Goal: Task Accomplishment & Management: Use online tool/utility

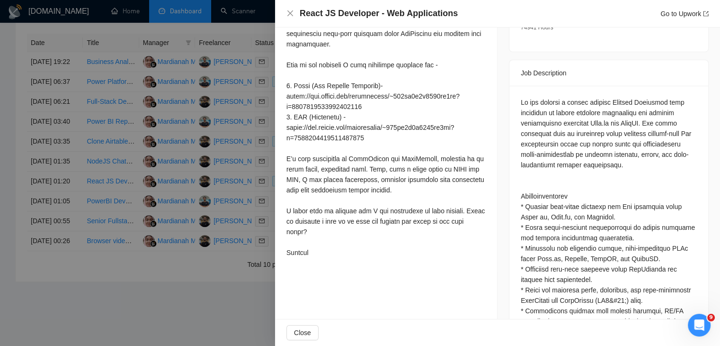
scroll to position [369, 0]
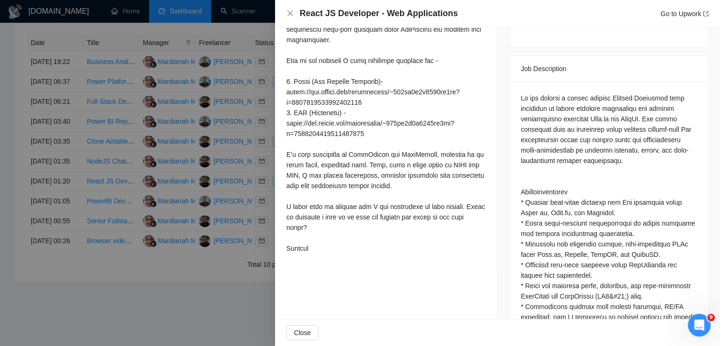
click at [179, 289] on div at bounding box center [360, 173] width 720 height 346
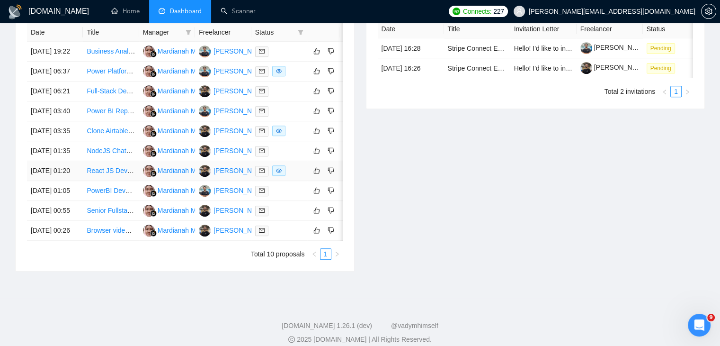
click at [124, 174] on link "React JS Developer - Web Applications" at bounding box center [145, 171] width 116 height 8
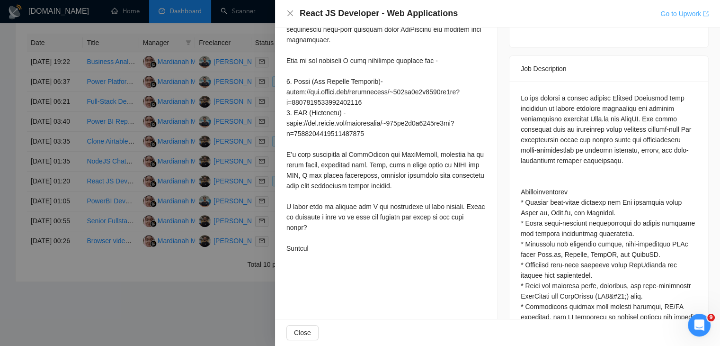
click at [683, 14] on link "Go to Upwork" at bounding box center [685, 14] width 48 height 8
click at [194, 164] on div at bounding box center [360, 173] width 720 height 346
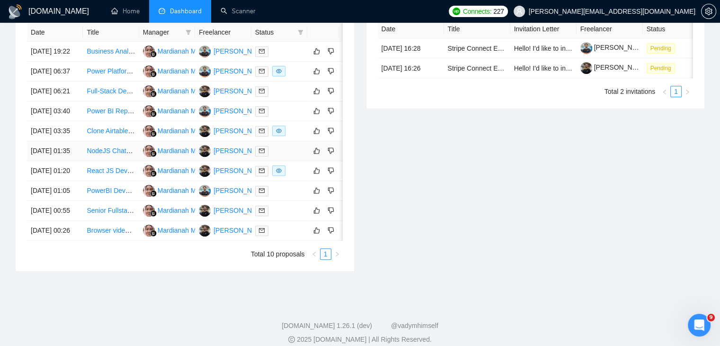
click at [112, 154] on link "NodeJS Chatbot Development with API Integration" at bounding box center [161, 151] width 149 height 8
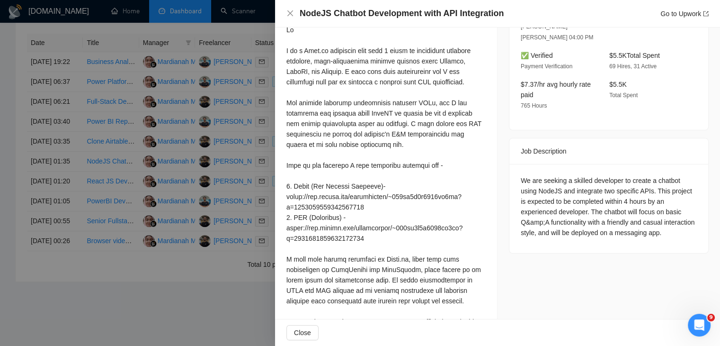
scroll to position [350, 0]
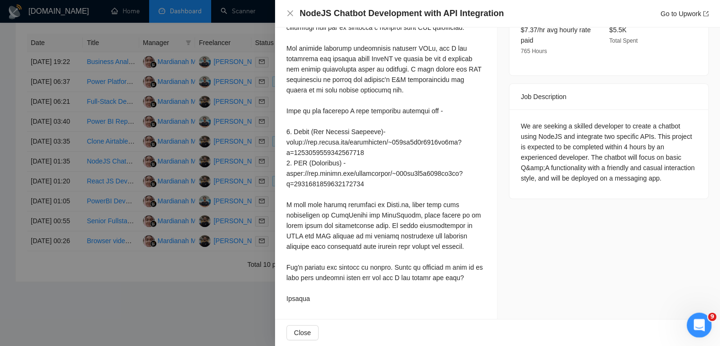
click at [701, 329] on div "Open Intercom Messenger" at bounding box center [697, 323] width 31 height 31
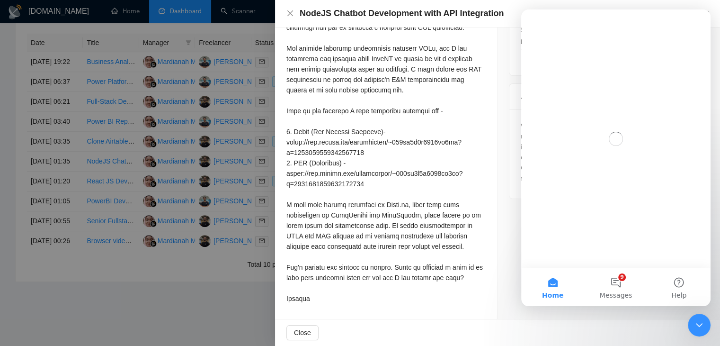
scroll to position [0, 0]
click at [614, 278] on button "9 Messages" at bounding box center [615, 287] width 63 height 38
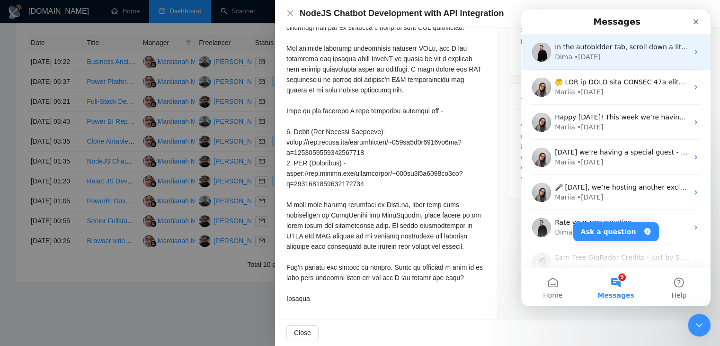
click at [636, 44] on span "In the autobidder tab, scroll down a little bit 🙏" at bounding box center [633, 47] width 156 height 8
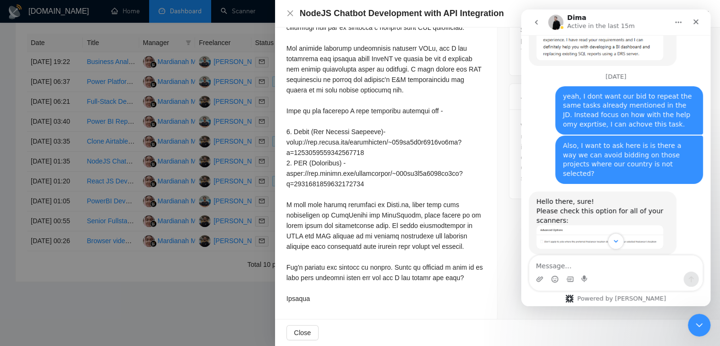
scroll to position [3060, 0]
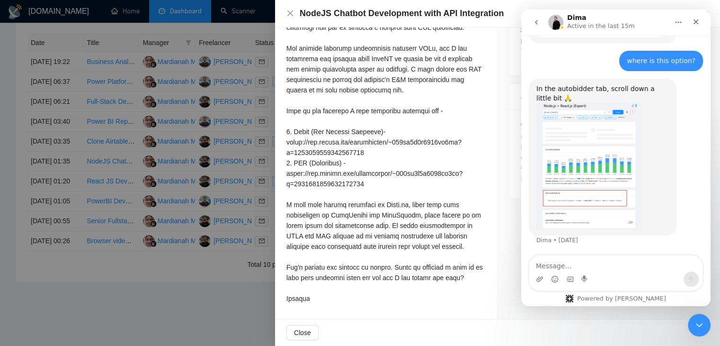
click at [572, 273] on div "Intercom messenger" at bounding box center [570, 278] width 8 height 15
click at [573, 268] on textarea "Message…" at bounding box center [615, 263] width 173 height 16
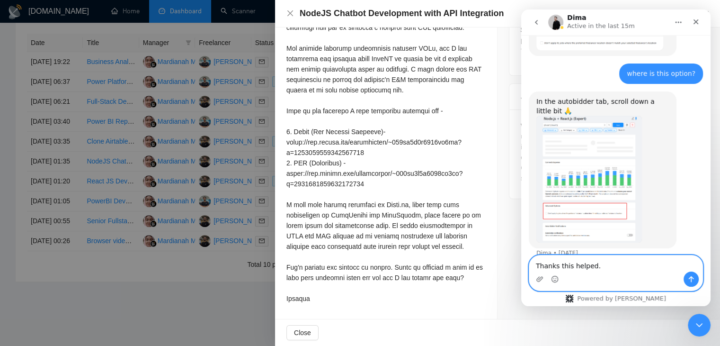
scroll to position [2952, 0]
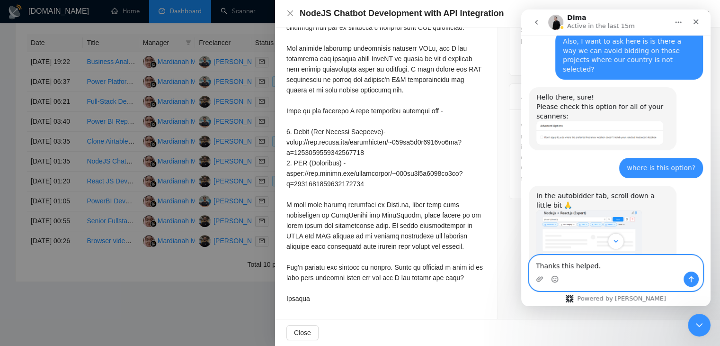
type textarea "Thanks this helped."
click at [625, 116] on div "Hello there, sure! Please check this option for all of your scanners:" at bounding box center [603, 107] width 133 height 28
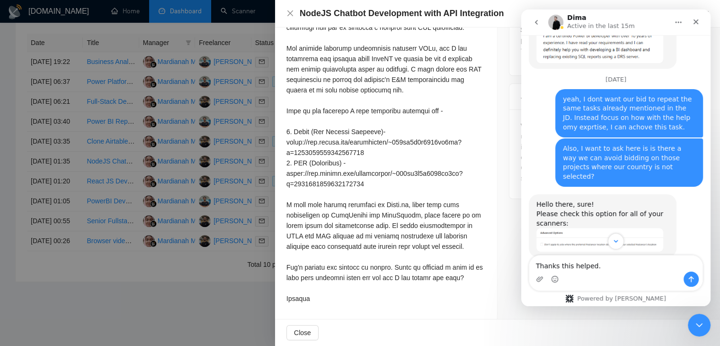
scroll to position [2843, 0]
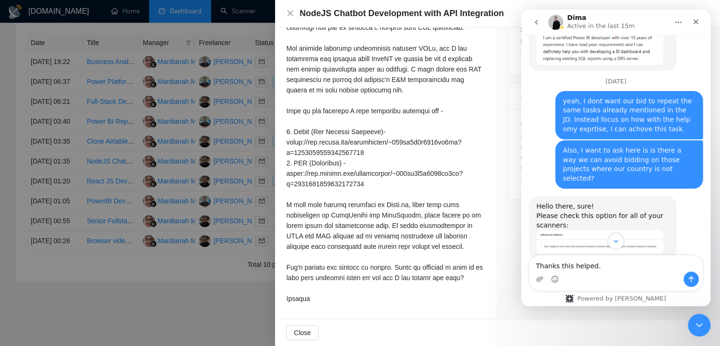
click at [691, 110] on div "yeah, I dont want our bid to repeat the same tasks already mentioned in the JD.…" at bounding box center [629, 115] width 148 height 48
drag, startPoint x: 658, startPoint y: 116, endPoint x: 672, endPoint y: 122, distance: 15.5
click at [672, 122] on div "yeah, I dont want our bid to repeat the same tasks already mentioned in the JD.…" at bounding box center [629, 115] width 133 height 37
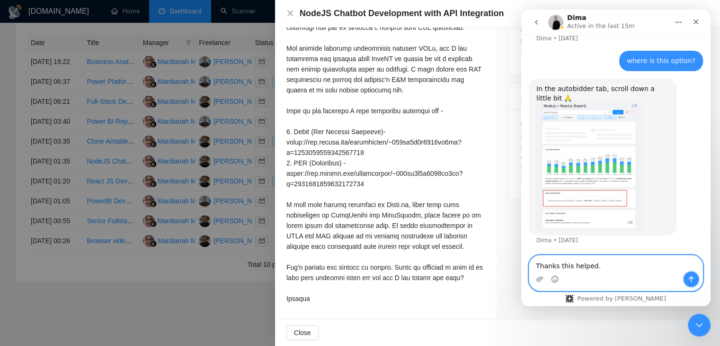
click at [696, 280] on button "Send a message…" at bounding box center [691, 278] width 15 height 15
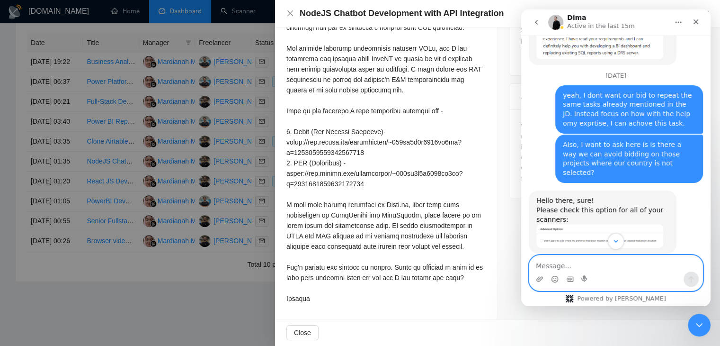
scroll to position [2849, 0]
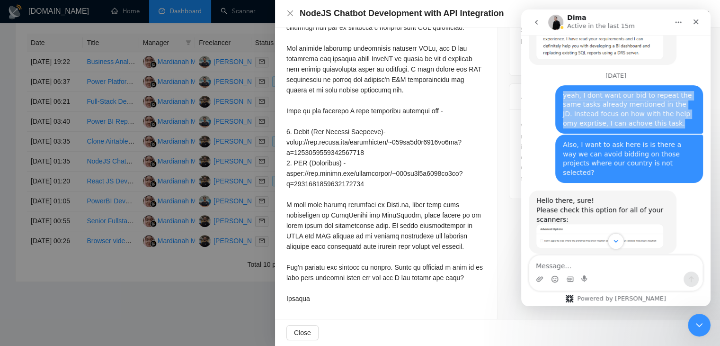
drag, startPoint x: 555, startPoint y: 108, endPoint x: 682, endPoint y: 139, distance: 131.1
click at [682, 134] on div "yeah, I dont want our bid to repeat the same tasks already mentioned in the JD.…" at bounding box center [629, 109] width 148 height 48
copy div "yeah, I dont want our bid to repeat the same tasks already mentioned in the JD.…"
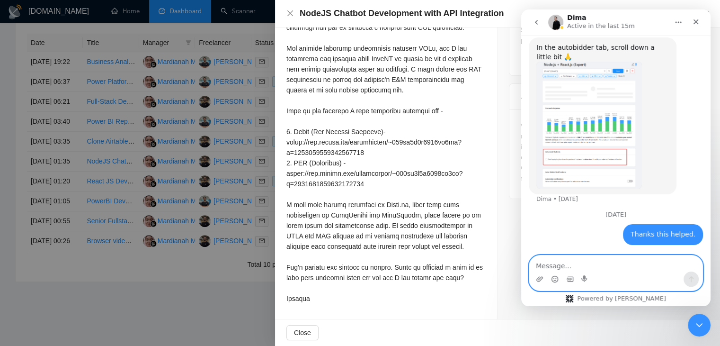
click at [559, 267] on textarea "Message…" at bounding box center [615, 263] width 173 height 16
paste textarea "yeah, I dont want our bid to repeat the same tasks already mentioned in the JD.…"
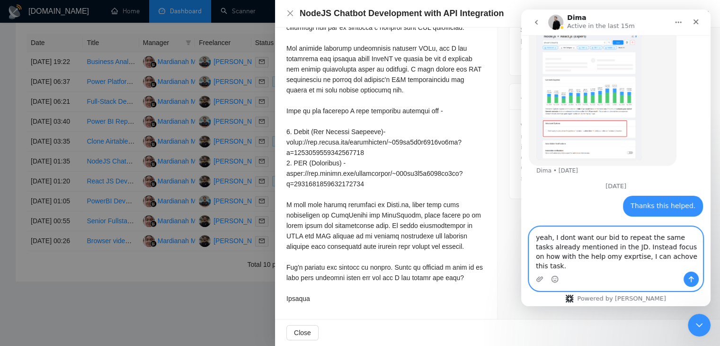
scroll to position [3148, 0]
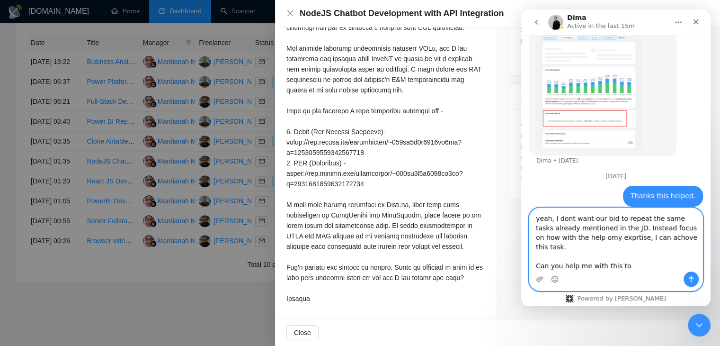
type textarea "yeah, I dont want our bid to repeat the same tasks already mentioned in the JD.…"
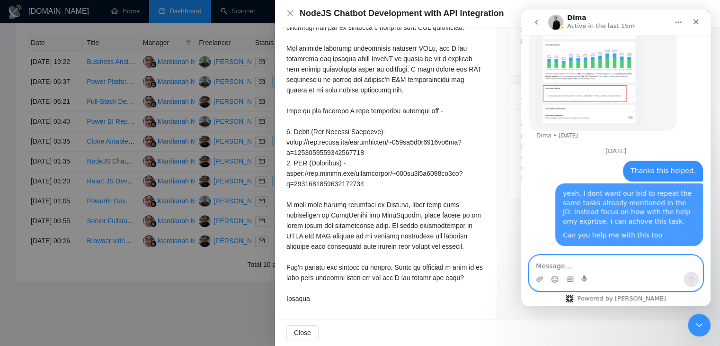
scroll to position [3174, 0]
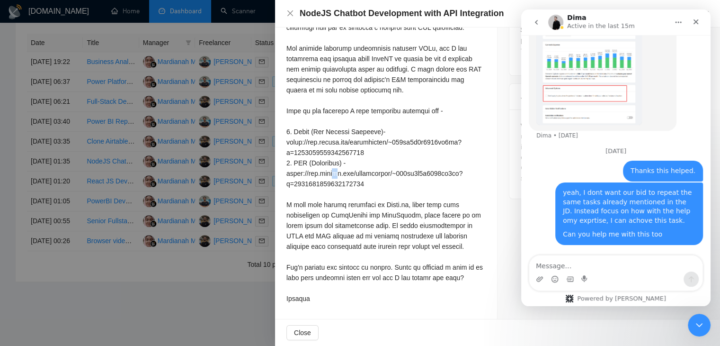
drag, startPoint x: 427, startPoint y: 190, endPoint x: 341, endPoint y: 175, distance: 87.6
click at [341, 175] on div at bounding box center [385, 136] width 199 height 333
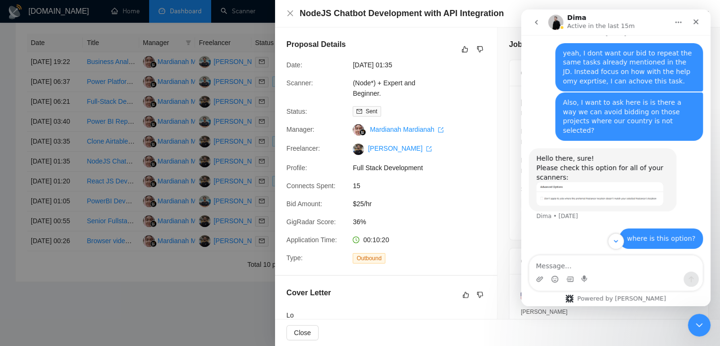
scroll to position [3173, 0]
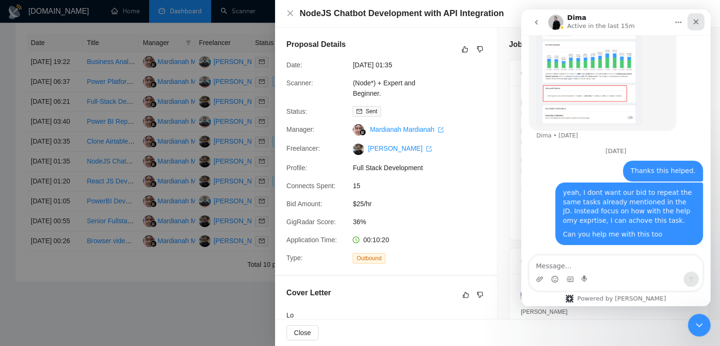
click at [695, 22] on icon "Close" at bounding box center [696, 21] width 5 height 5
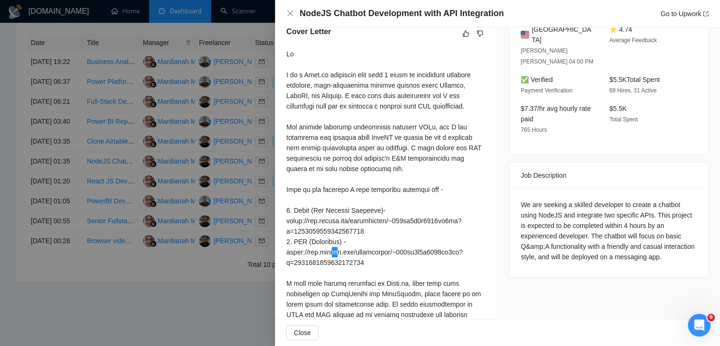
scroll to position [350, 0]
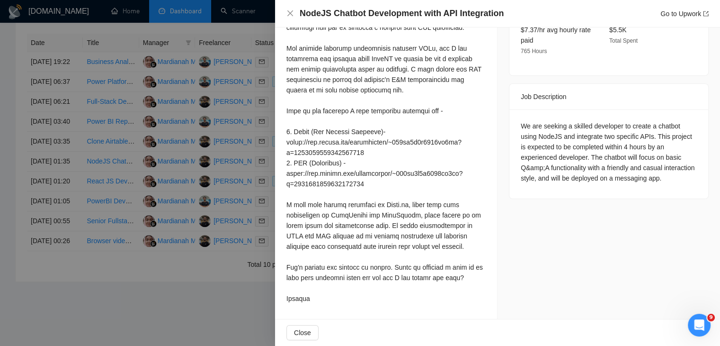
click at [246, 229] on div at bounding box center [360, 173] width 720 height 346
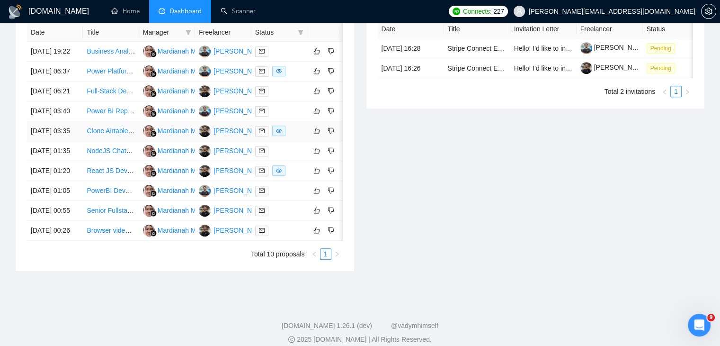
click at [112, 134] on link "Clone Airtable to External DB + PostgREST-Style REST API (Fixed Fee • [GEOGRAPH…" at bounding box center [258, 131] width 342 height 8
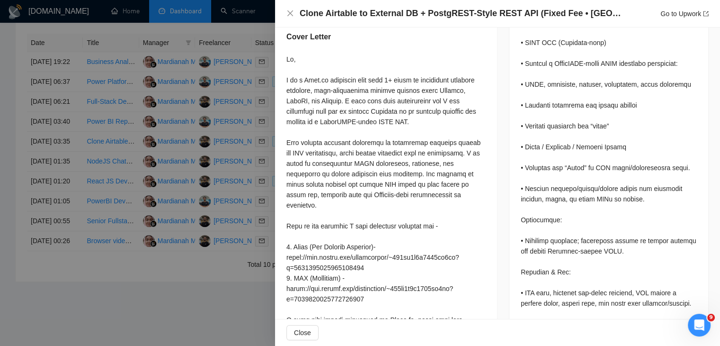
scroll to position [828, 0]
click at [210, 167] on div at bounding box center [360, 173] width 720 height 346
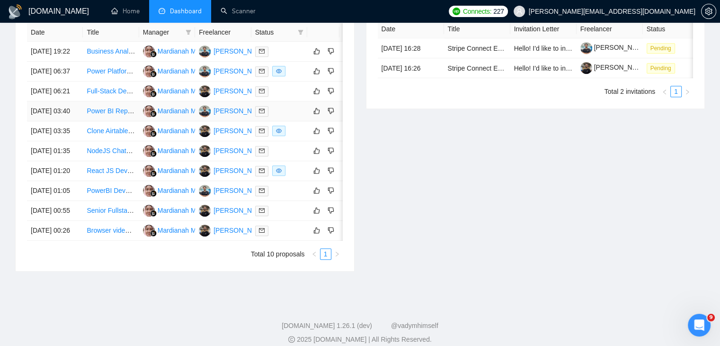
click at [98, 115] on link "Power BI Report Creation Expert Needed" at bounding box center [148, 111] width 122 height 8
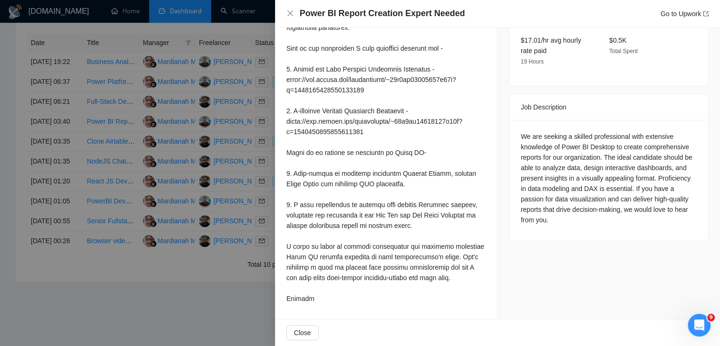
scroll to position [337, 0]
click at [17, 101] on div at bounding box center [360, 173] width 720 height 346
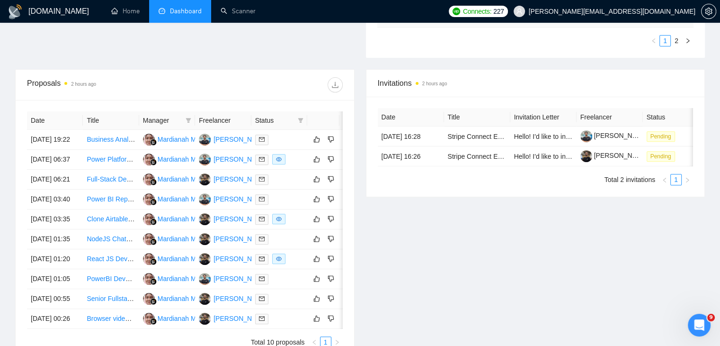
scroll to position [326, 0]
click at [112, 180] on link "Full-Stack Developer with AI/ML Expertise" at bounding box center [148, 179] width 123 height 8
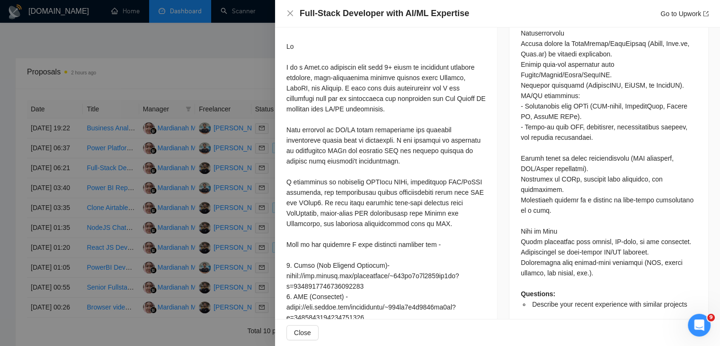
scroll to position [528, 0]
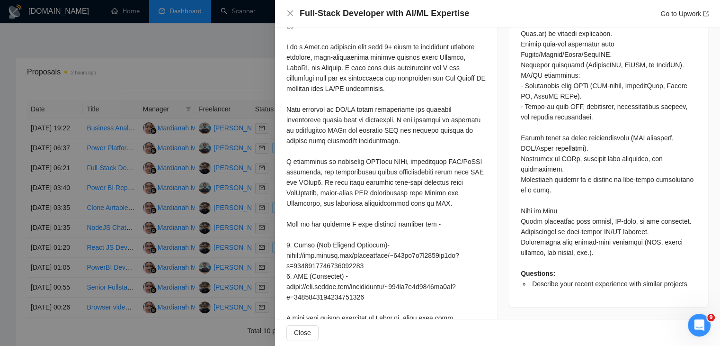
click at [361, 194] on div at bounding box center [385, 219] width 199 height 396
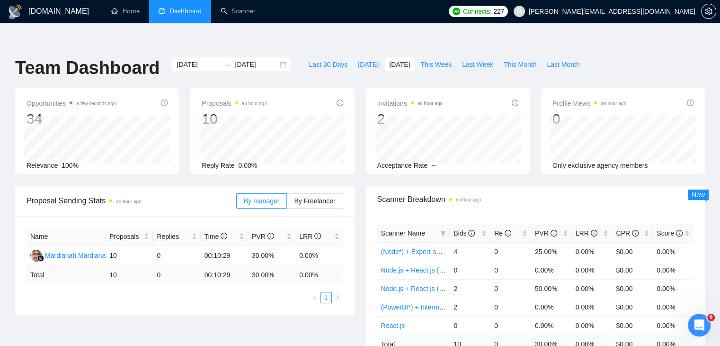
click at [357, 58] on div "Last 30 Days [DATE] [DATE] This Week Last Week This Month Last Month" at bounding box center [444, 72] width 293 height 31
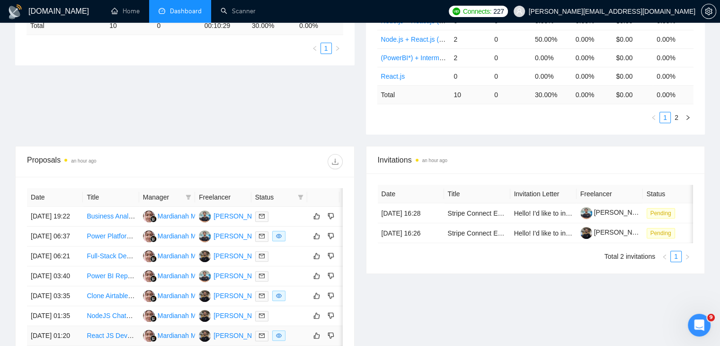
scroll to position [394, 0]
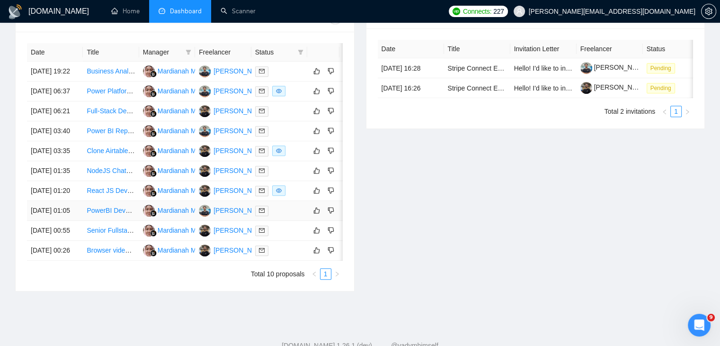
click at [101, 214] on link "PowerBI Developer for Dashboard Optimization and Integration" at bounding box center [180, 210] width 186 height 8
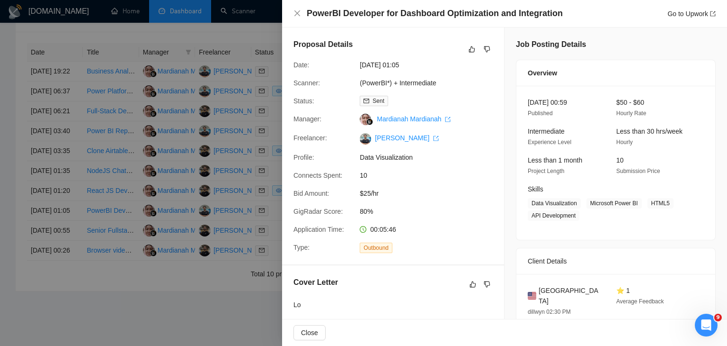
click at [274, 104] on div at bounding box center [363, 173] width 727 height 346
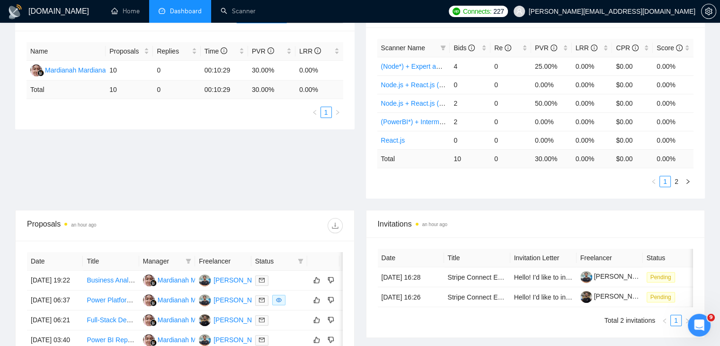
scroll to position [0, 0]
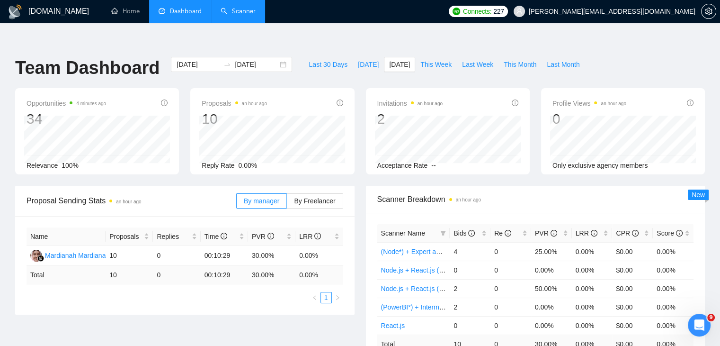
click at [254, 15] on link "Scanner" at bounding box center [238, 11] width 35 height 8
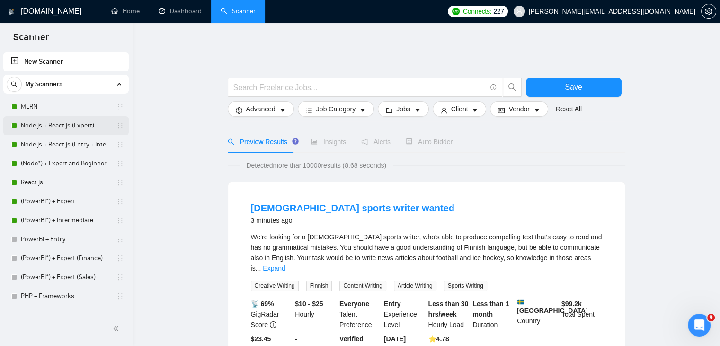
click at [79, 120] on link "Node.js + React.js (Expert)" at bounding box center [66, 125] width 90 height 19
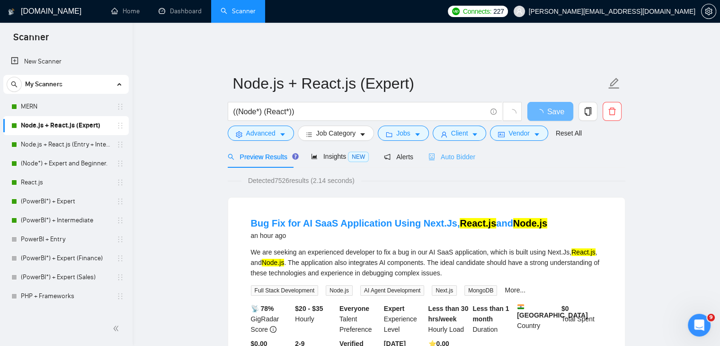
click at [446, 145] on div "Auto Bidder" at bounding box center [452, 156] width 47 height 22
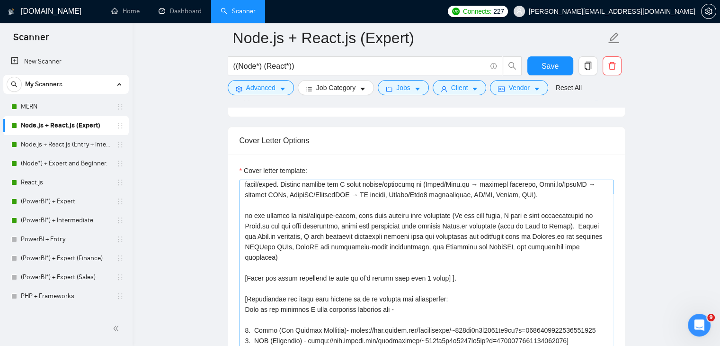
scroll to position [105, 0]
